Goal: Obtain resource: Obtain resource

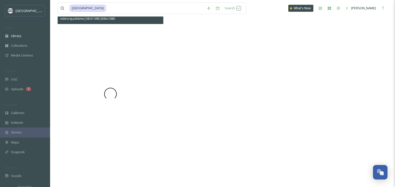
scroll to position [68, 0]
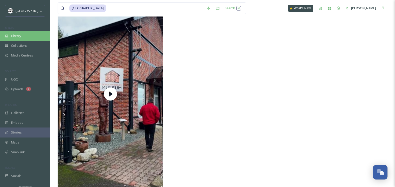
click at [21, 35] on div "Library" at bounding box center [25, 36] width 50 height 10
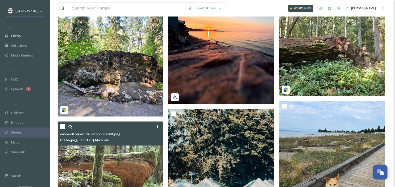
scroll to position [3144, 0]
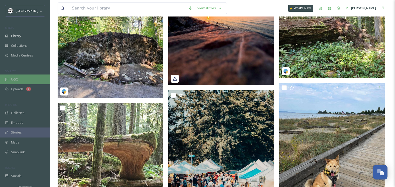
click at [24, 78] on div "UGC" at bounding box center [25, 80] width 50 height 10
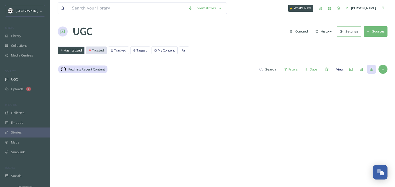
click at [97, 52] on span "Trusted" at bounding box center [98, 50] width 12 height 5
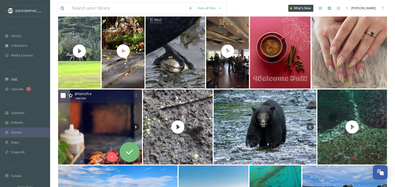
scroll to position [1131, 0]
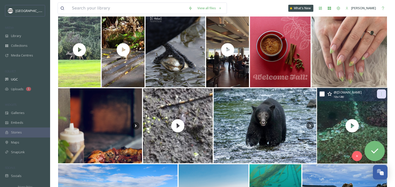
click at [382, 91] on div at bounding box center [381, 94] width 9 height 9
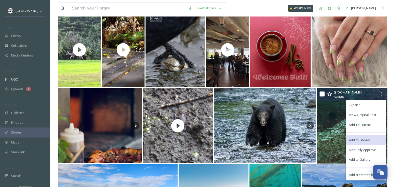
click at [366, 139] on span "Add to Library" at bounding box center [359, 140] width 21 height 5
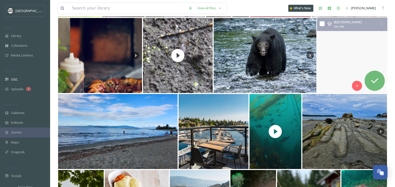
scroll to position [1190, 0]
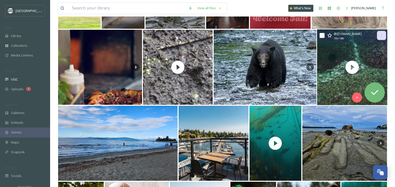
click at [381, 37] on icon at bounding box center [381, 36] width 4 height 4
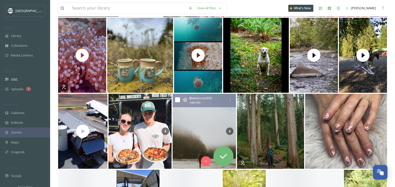
scroll to position [2046, 0]
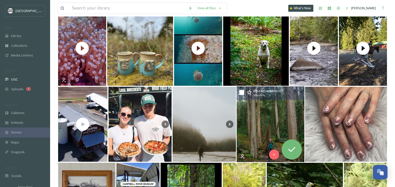
click at [275, 105] on img at bounding box center [271, 125] width 68 height 76
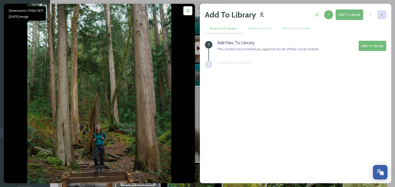
click at [382, 12] on div at bounding box center [381, 14] width 9 height 9
